Goal: Navigation & Orientation: Find specific page/section

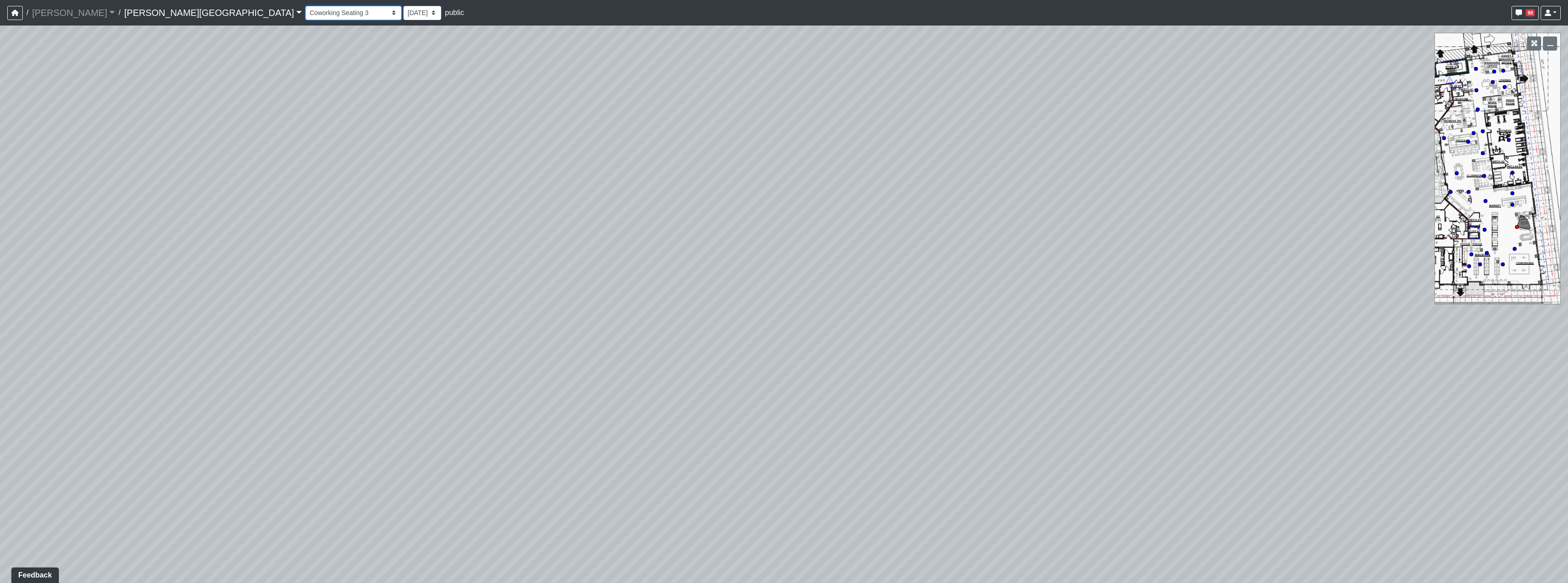
click at [306, 7] on select "Hallway Hospitality Bar Package Room Package Room Entry Pool Courtyard Entry 1 …" at bounding box center [354, 13] width 96 height 14
click at [306, 6] on select "Hallway Hospitality Bar Package Room Package Room Entry Pool Courtyard Entry 1 …" at bounding box center [354, 13] width 96 height 14
select select "am3i6LkKFb81qQfRWAjHN7"
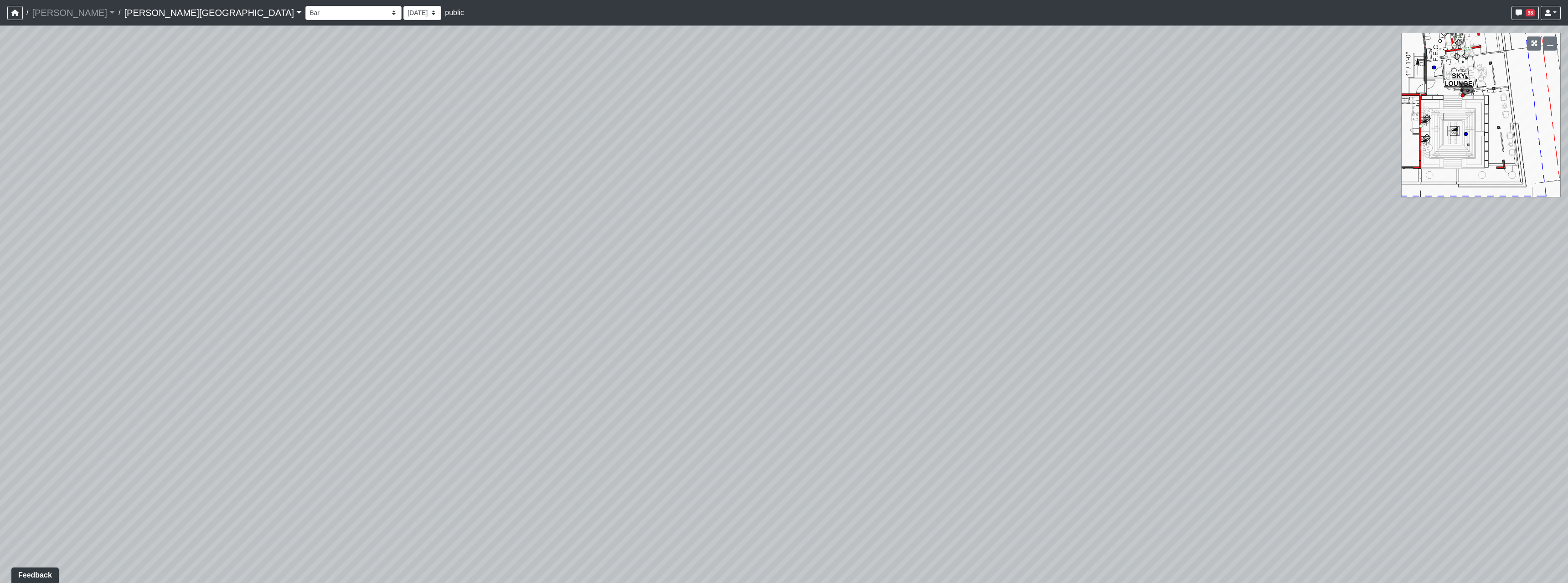
drag, startPoint x: 1039, startPoint y: 334, endPoint x: 577, endPoint y: 110, distance: 513.4
click at [577, 110] on div "Loading... Bedroom Hallway 1 Loading... Bedroom Hallway 2 Loading... Kitchen Lo…" at bounding box center [784, 304] width 1568 height 557
drag, startPoint x: 1073, startPoint y: 184, endPoint x: 225, endPoint y: 296, distance: 855.4
click at [225, 296] on div "Loading... Bedroom Hallway 1 Loading... Bedroom Hallway 2 Loading... Kitchen Lo…" at bounding box center [784, 304] width 1568 height 557
